Goal: Information Seeking & Learning: Learn about a topic

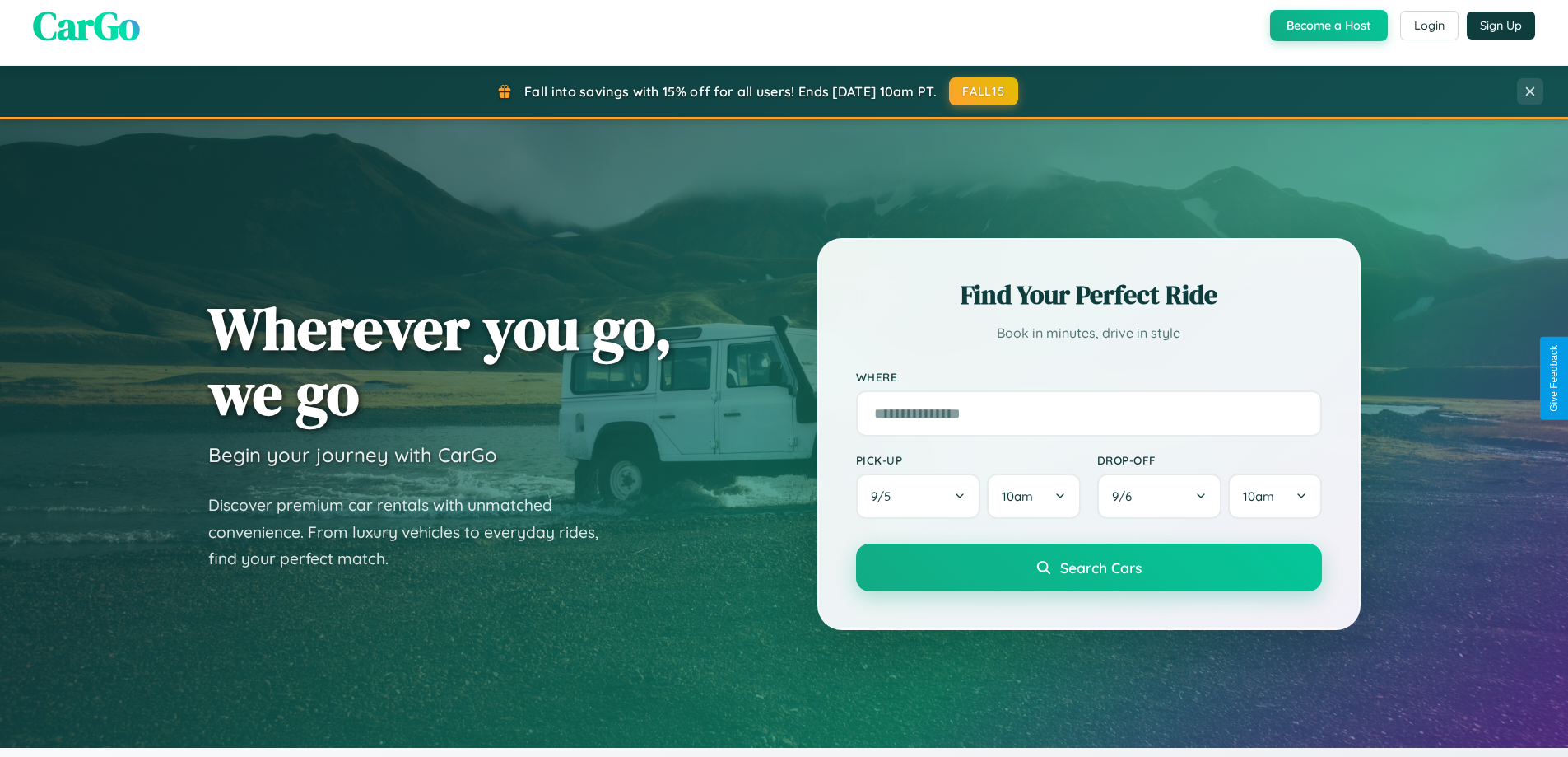
scroll to position [3169, 0]
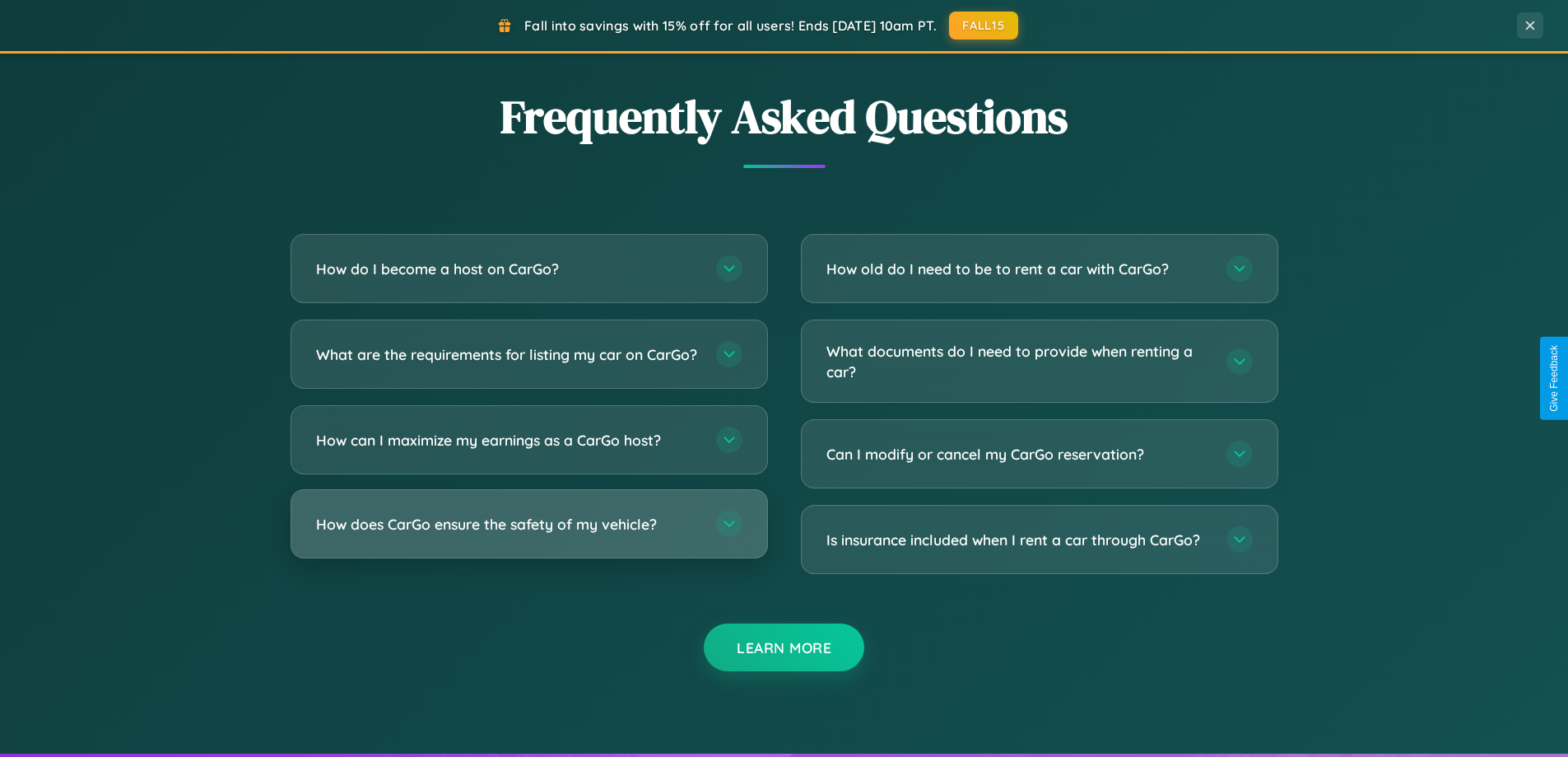
click at [529, 535] on h3 "How does CarGo ensure the safety of my vehicle?" at bounding box center [508, 524] width 384 height 21
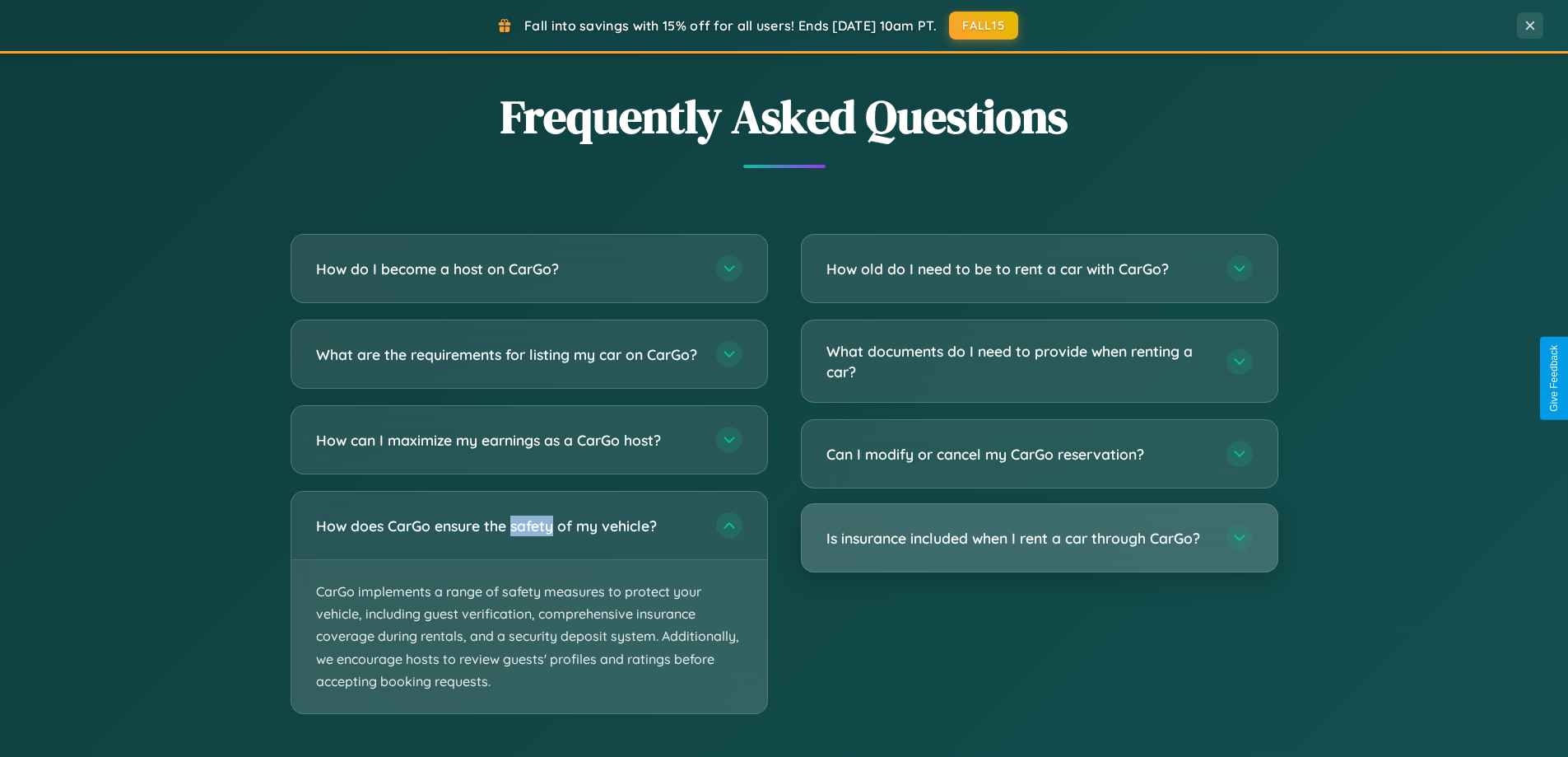
click at [1039, 539] on h3 "Is insurance included when I rent a car through CarGo?" at bounding box center [1018, 538] width 384 height 21
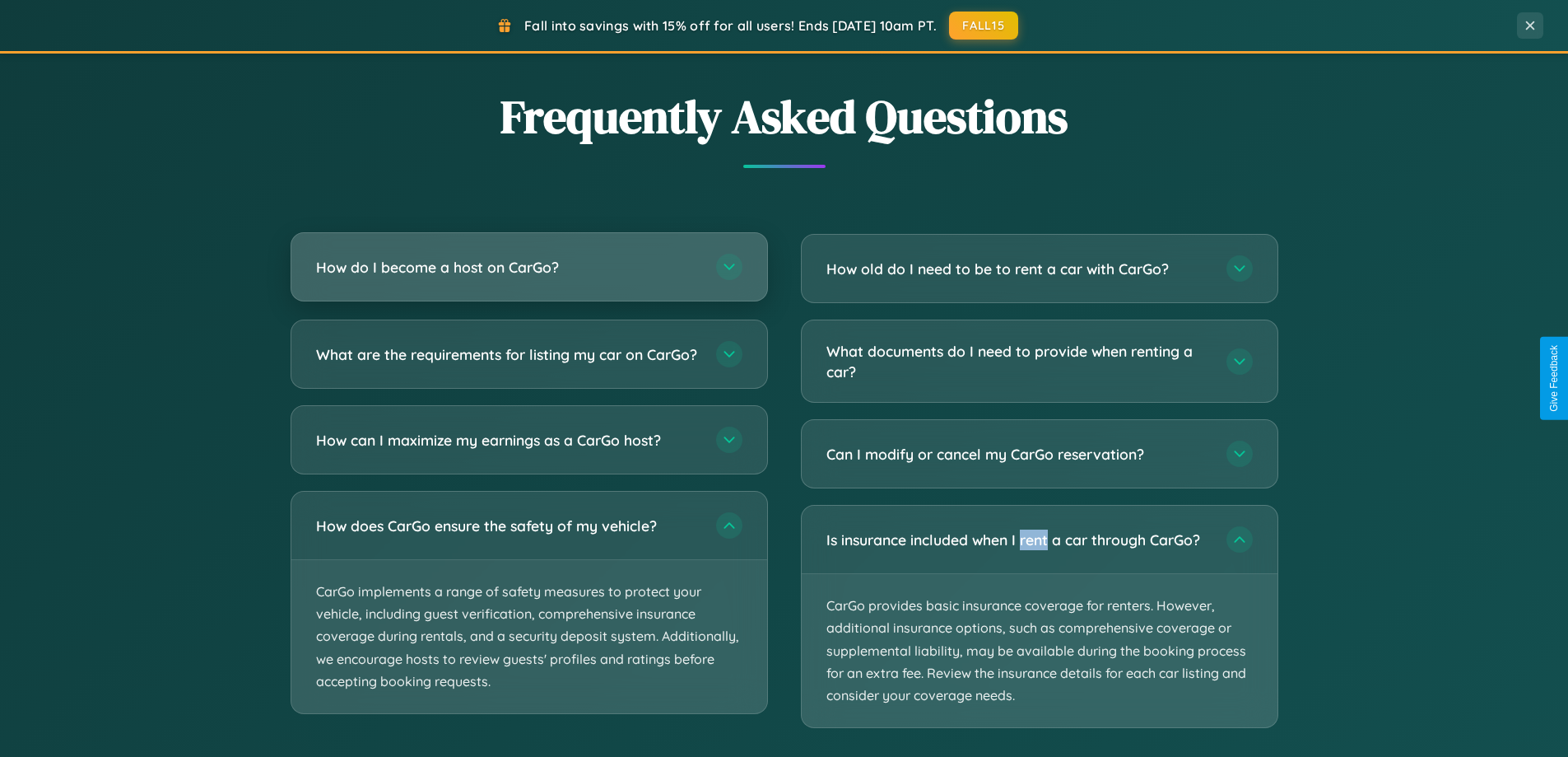
click at [529, 267] on h3 "How do I become a host on CarGo?" at bounding box center [508, 267] width 384 height 21
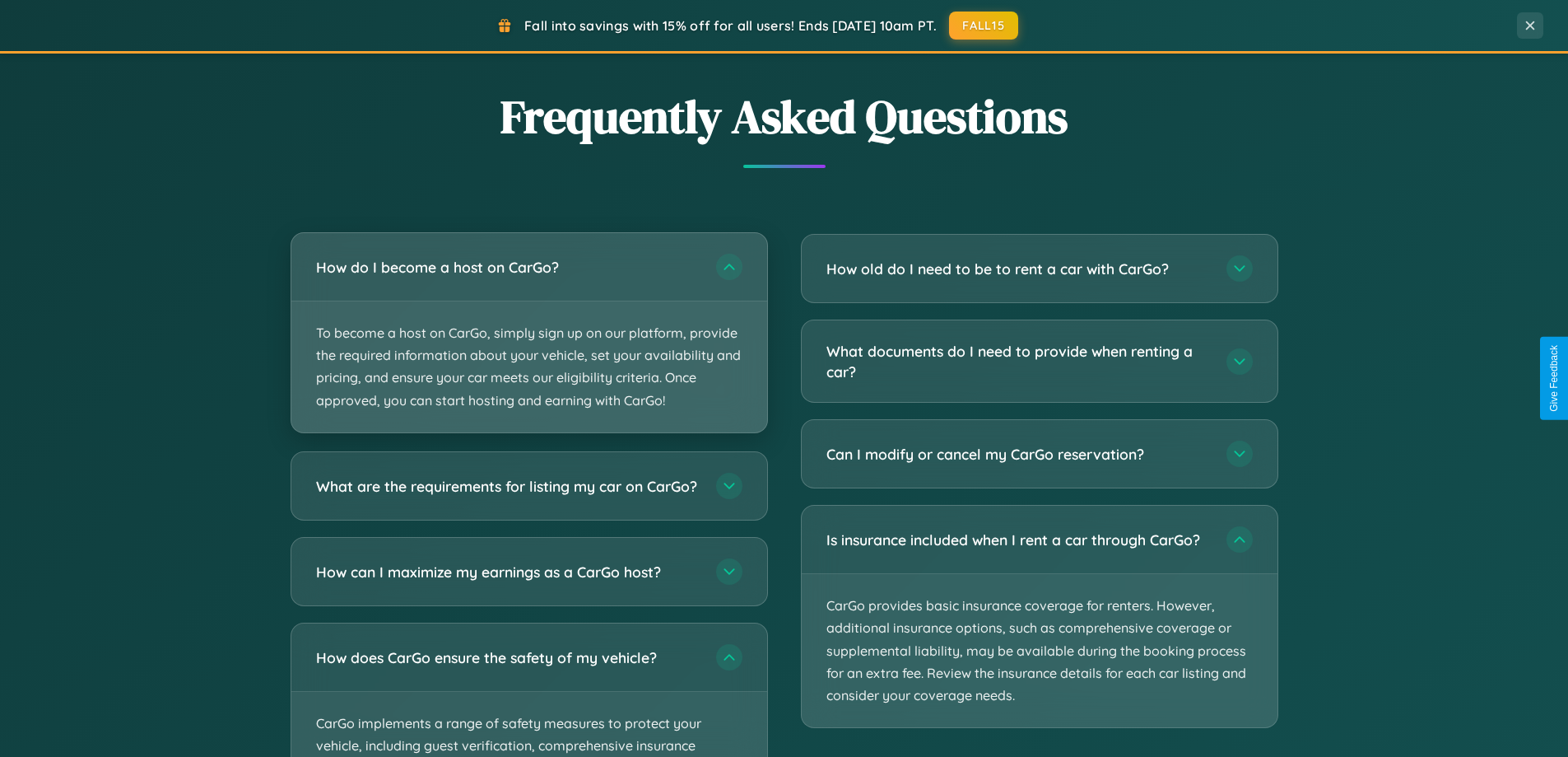
click at [529, 332] on p "To become a host on CarGo, simply sign up on our platform, provide the required…" at bounding box center [530, 367] width 476 height 131
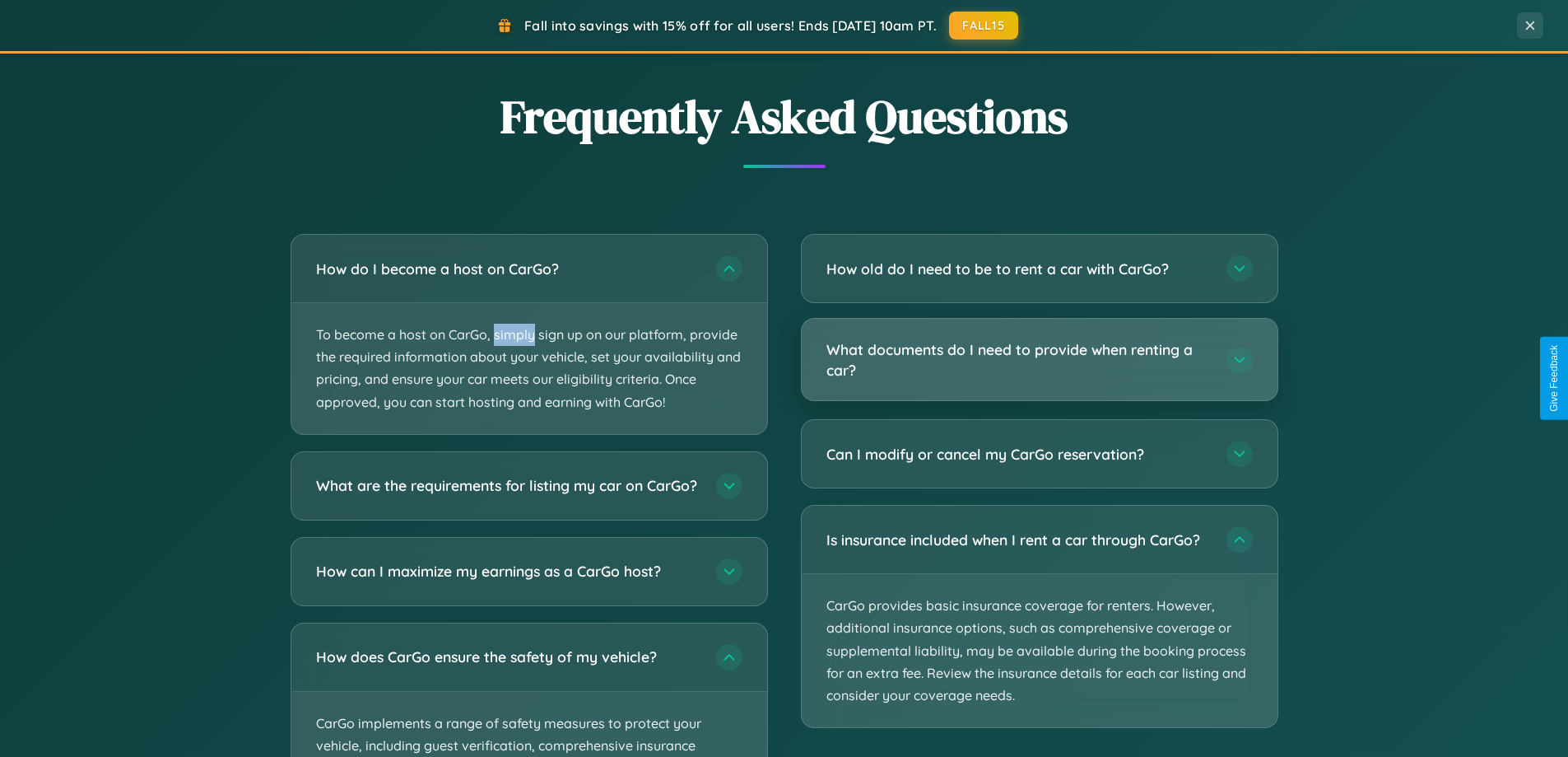
click at [1039, 361] on h3 "What documents do I need to provide when renting a car?" at bounding box center [1018, 359] width 384 height 41
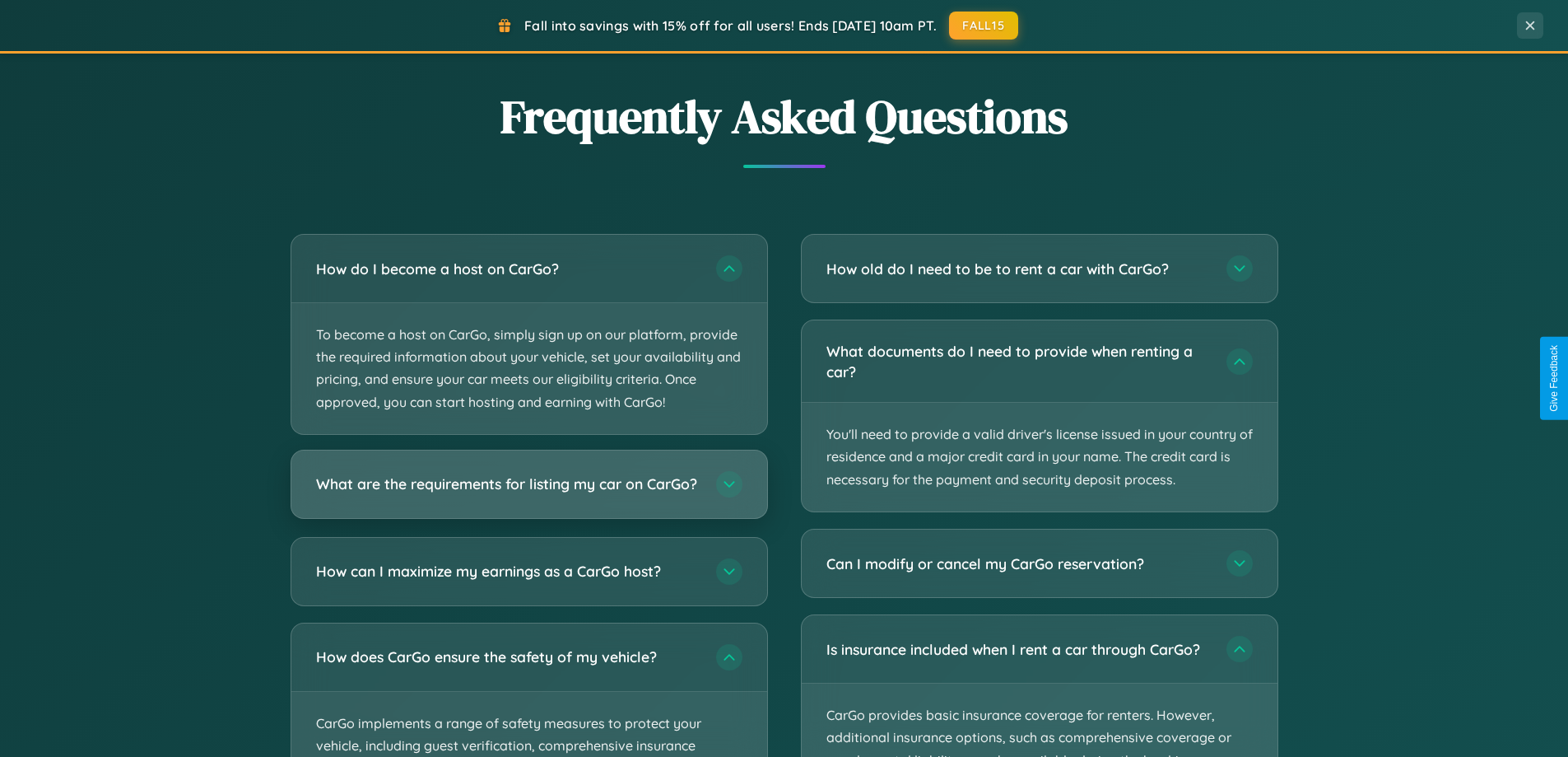
click at [529, 492] on h3 "What are the requirements for listing my car on CarGo?" at bounding box center [508, 483] width 384 height 21
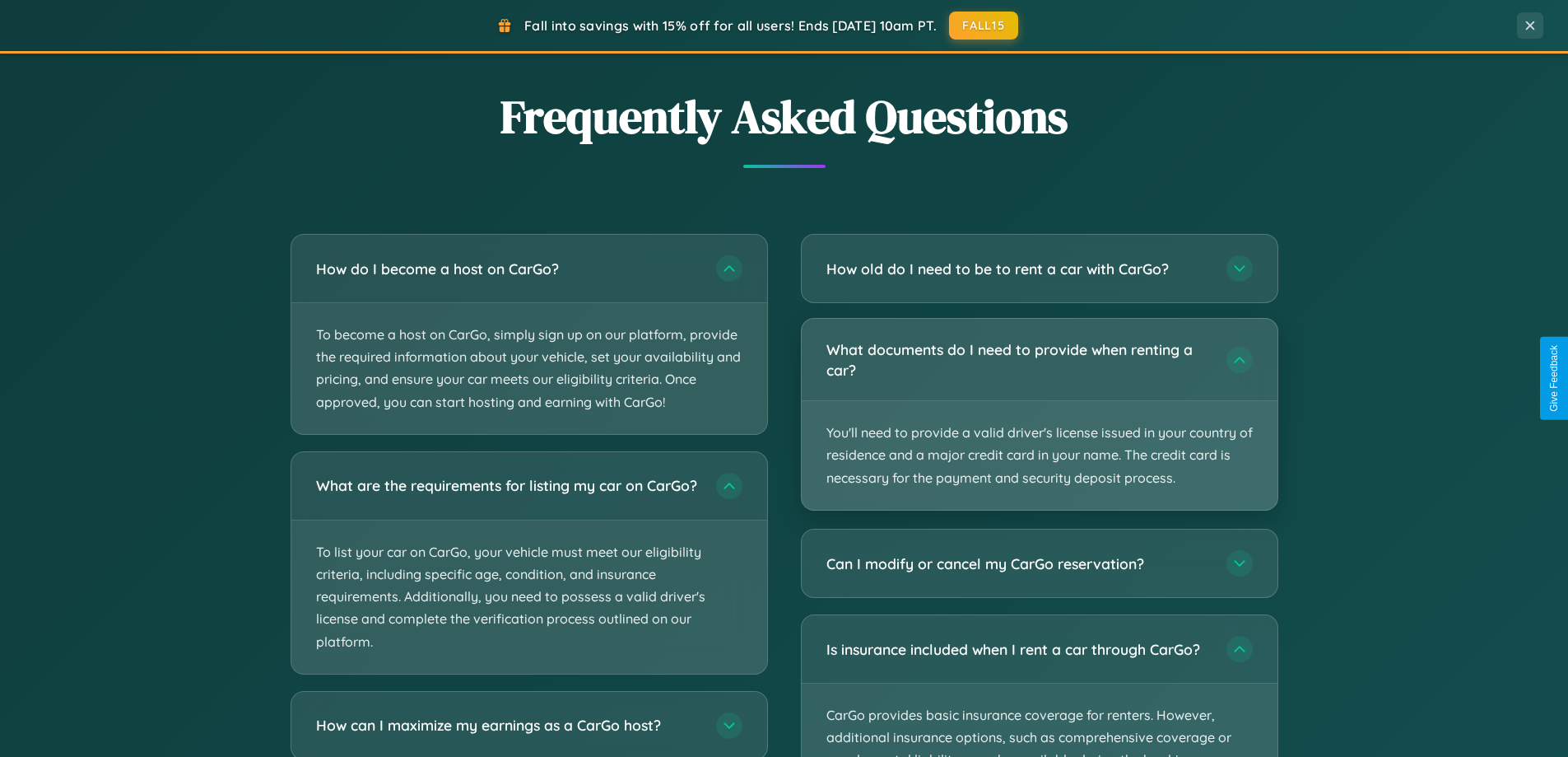
click at [1039, 415] on p "You'll need to provide a valid driver's license issued in your country of resid…" at bounding box center [1040, 455] width 476 height 109
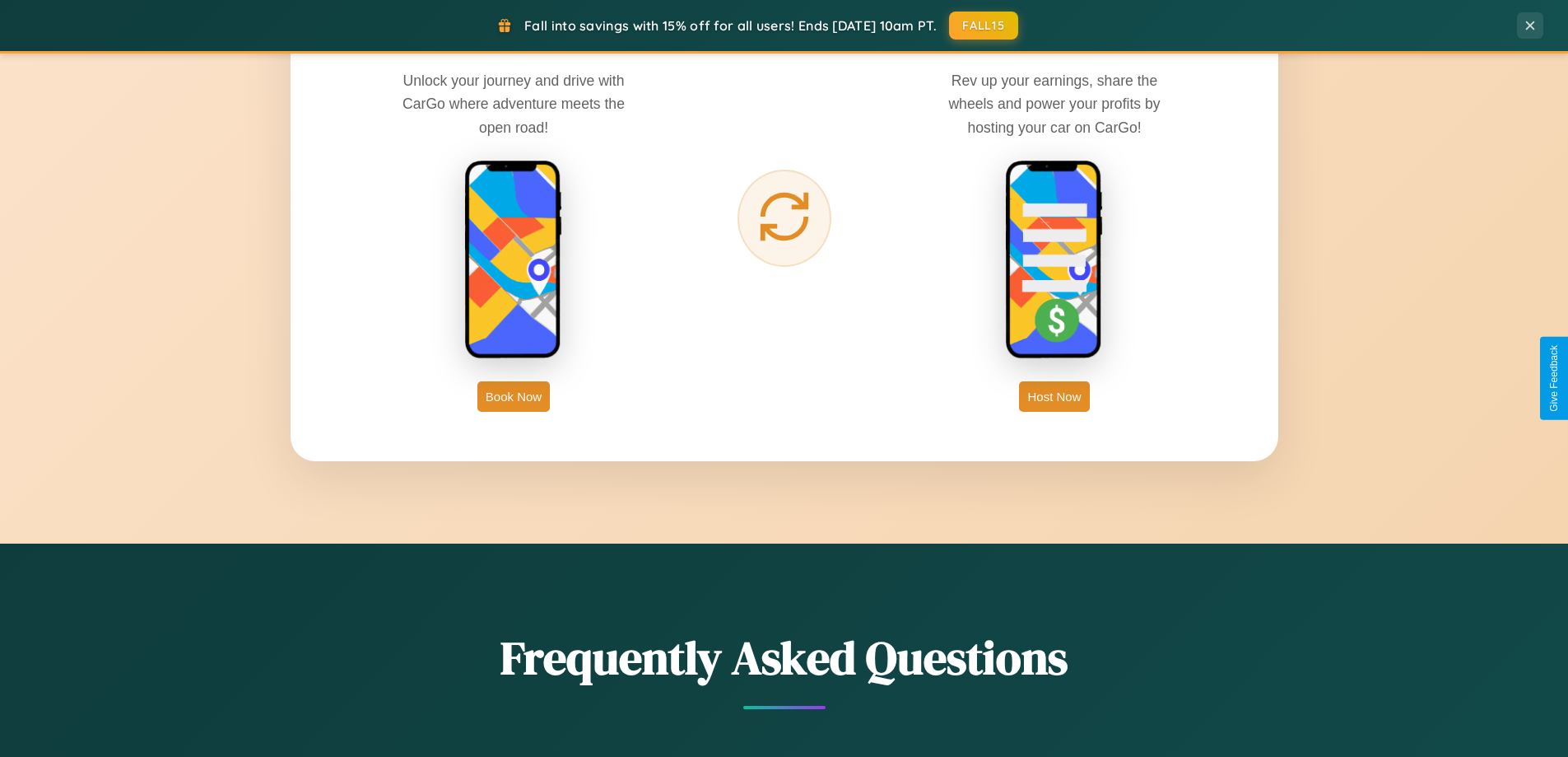
scroll to position [1676, 0]
